Goal: Information Seeking & Learning: Find specific page/section

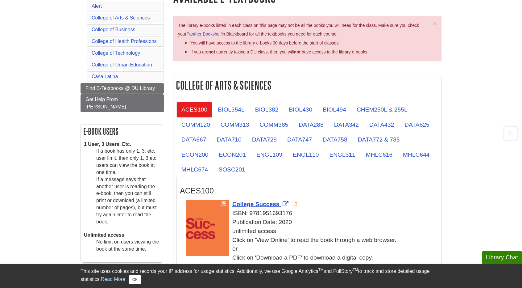
scroll to position [132, 0]
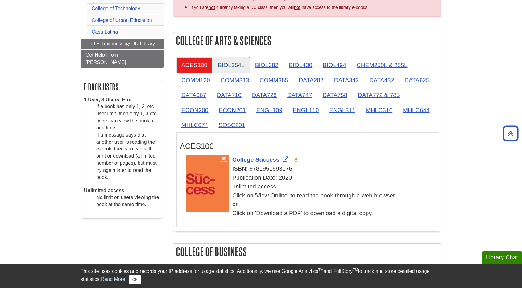
click at [232, 67] on link "BIOL354L" at bounding box center [231, 64] width 36 height 15
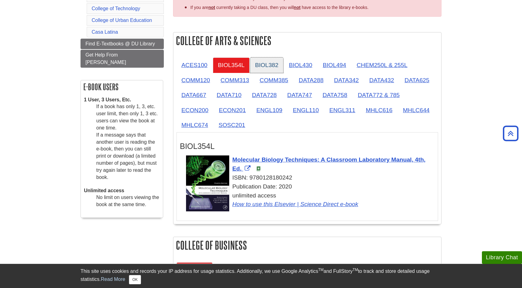
click at [276, 67] on link "BIOL382" at bounding box center [266, 64] width 33 height 15
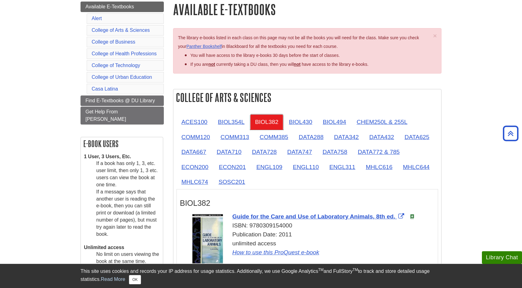
scroll to position [71, 0]
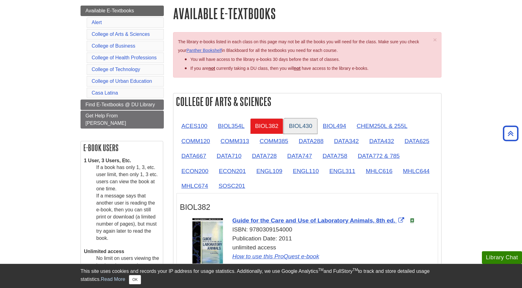
click at [300, 128] on link "BIOL430" at bounding box center [300, 125] width 33 height 15
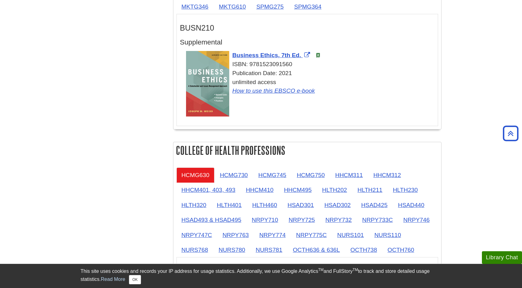
scroll to position [0, 0]
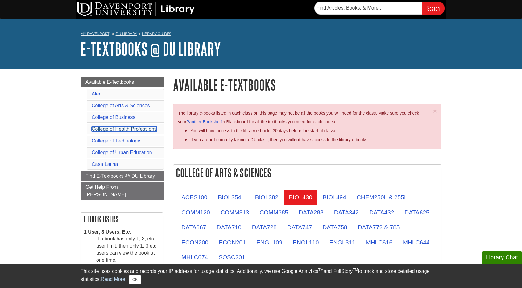
click at [141, 126] on link "College of Health Professions" at bounding box center [124, 128] width 65 height 5
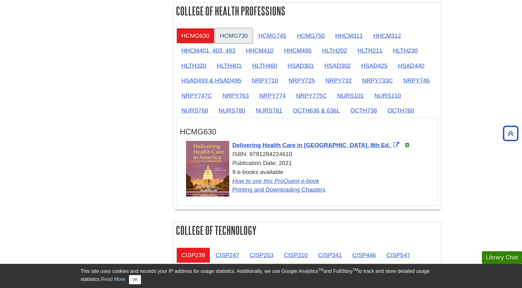
click at [230, 30] on link "HCMG730" at bounding box center [234, 35] width 38 height 15
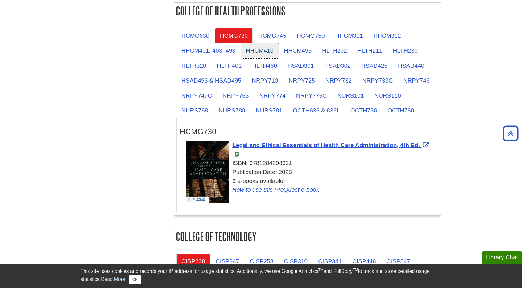
click at [258, 51] on link "HHCM410" at bounding box center [260, 50] width 38 height 15
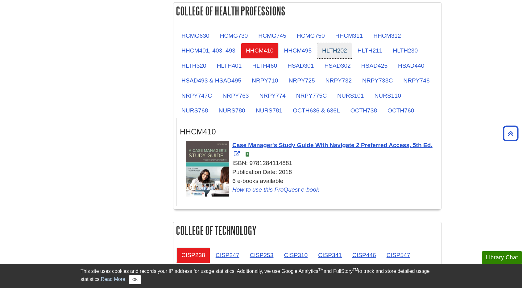
click at [337, 51] on link "HLTH202" at bounding box center [334, 50] width 35 height 15
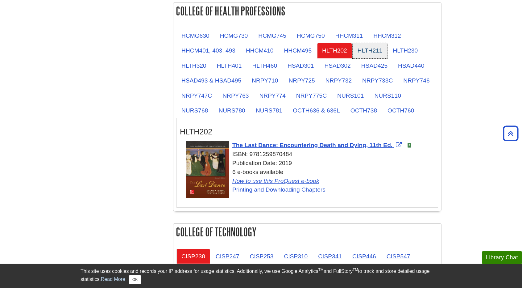
click at [372, 44] on link "HLTH211" at bounding box center [370, 50] width 35 height 15
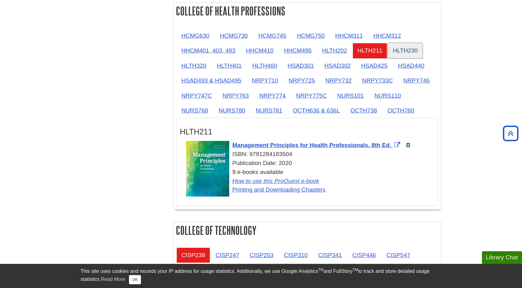
click at [409, 49] on link "HLTH230" at bounding box center [405, 50] width 35 height 15
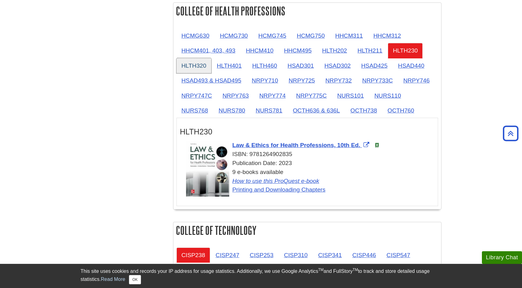
click at [198, 65] on link "HLTH320" at bounding box center [194, 65] width 35 height 15
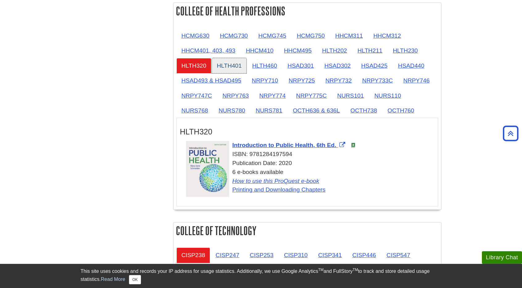
click at [233, 65] on link "HLTH401" at bounding box center [229, 65] width 35 height 15
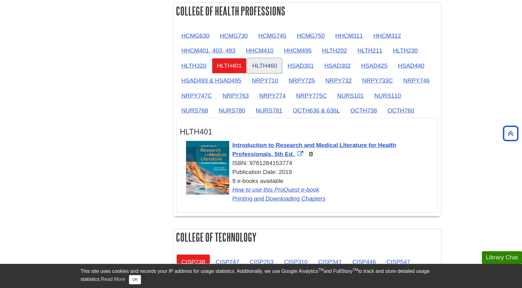
click at [264, 64] on link "HLTH460" at bounding box center [264, 65] width 35 height 15
